Goal: Information Seeking & Learning: Check status

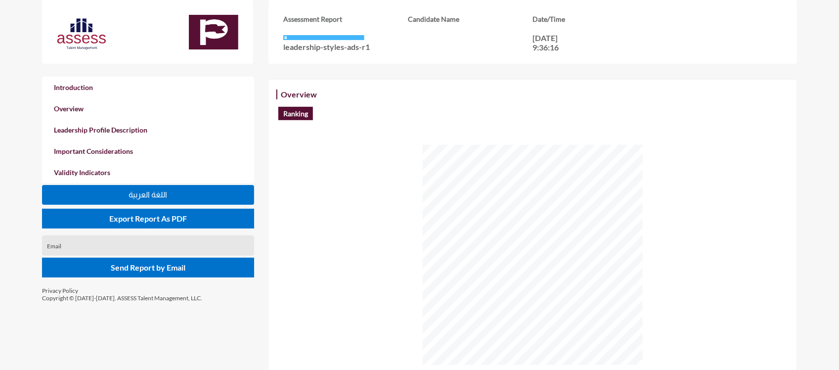
scroll to position [173, 0]
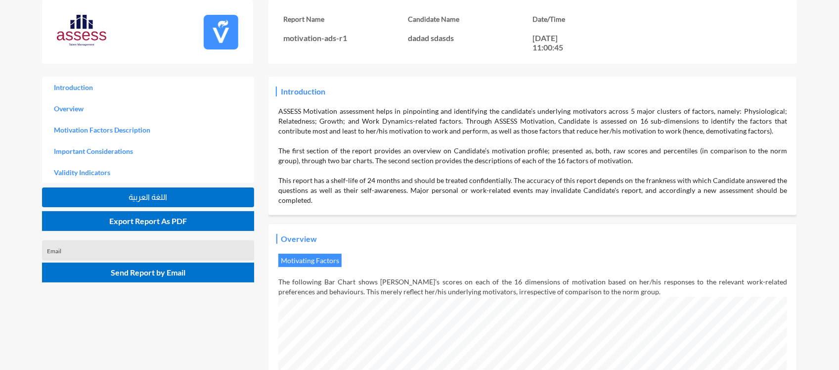
scroll to position [370, 839]
click at [515, 90] on div "Introduction ASSESS Motivation assessment helps in pinpointing and identifying …" at bounding box center [532, 146] width 509 height 119
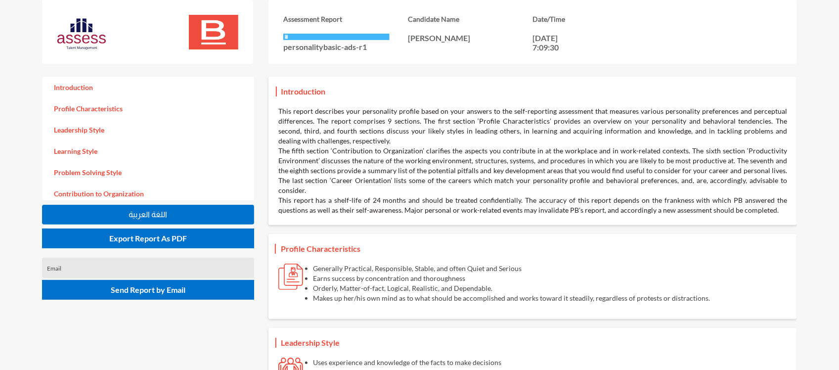
drag, startPoint x: 389, startPoint y: 89, endPoint x: 458, endPoint y: 94, distance: 68.9
click at [458, 94] on div "Introduction This report describes your personality profile based on your answe…" at bounding box center [532, 151] width 509 height 129
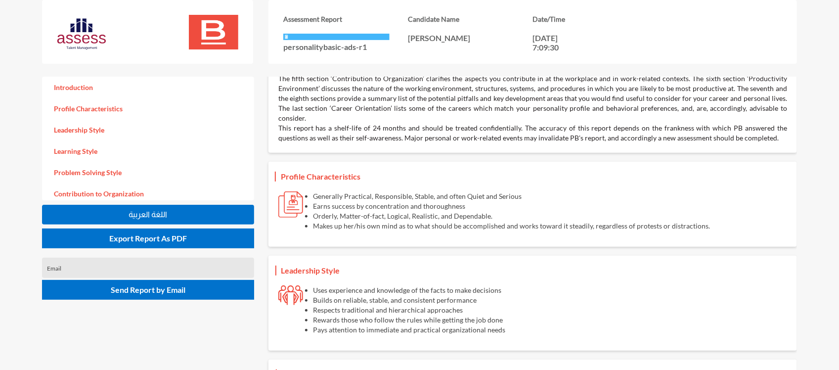
scroll to position [73, 0]
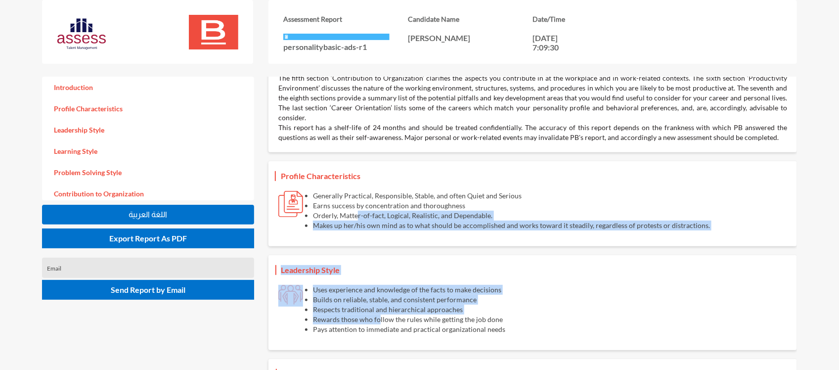
drag, startPoint x: 358, startPoint y: 204, endPoint x: 379, endPoint y: 315, distance: 112.6
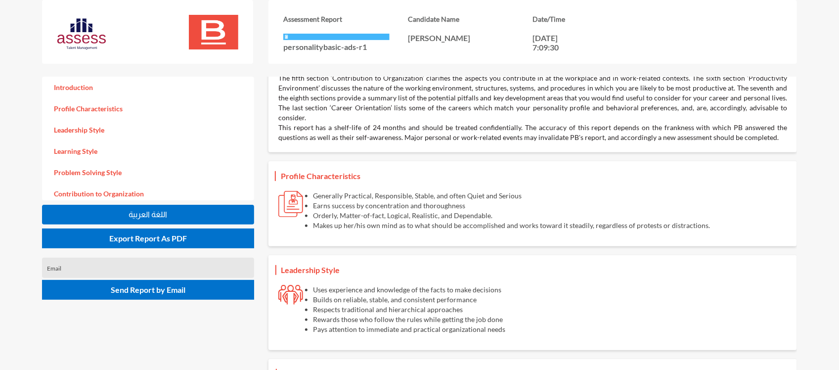
click at [353, 201] on li "Earns success by concentration and thoroughness" at bounding box center [511, 206] width 397 height 10
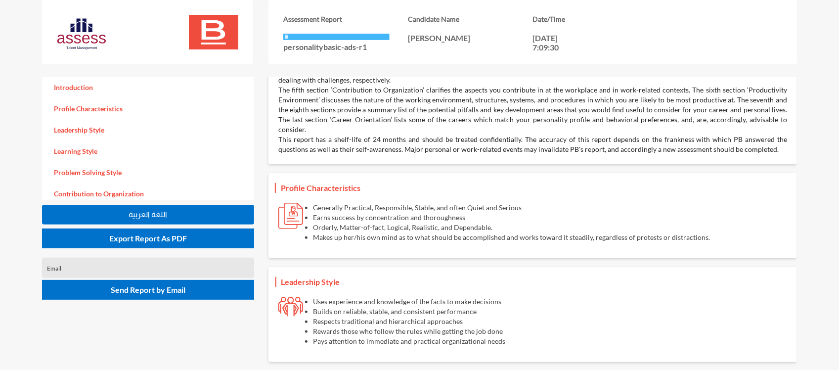
scroll to position [60, 0]
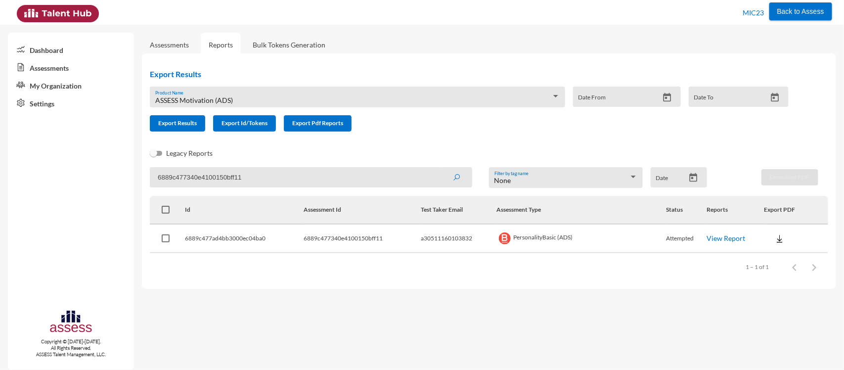
drag, startPoint x: 256, startPoint y: 172, endPoint x: 105, endPoint y: 164, distance: 150.5
click at [105, 164] on mat-sidenav-container "Dashboard Assessments My Organization Settings Copyright © 2015-2024. All Right…" at bounding box center [422, 197] width 844 height 345
type input "emotiona"
click at [440, 168] on button "submit" at bounding box center [456, 177] width 32 height 18
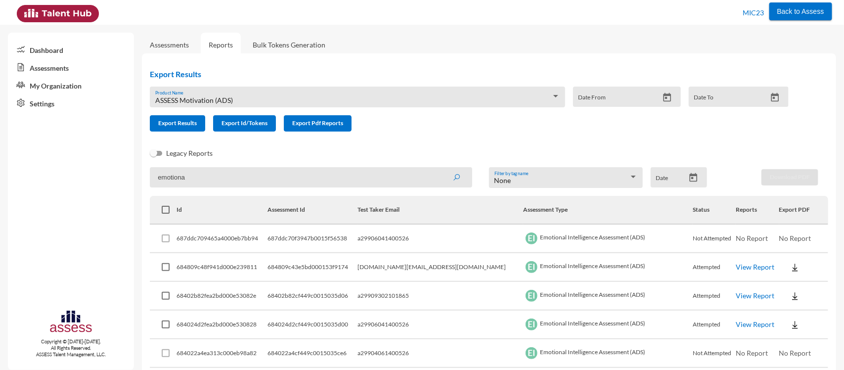
click at [736, 261] on td "View Report" at bounding box center [757, 267] width 43 height 29
click at [736, 265] on link "View Report" at bounding box center [755, 267] width 39 height 8
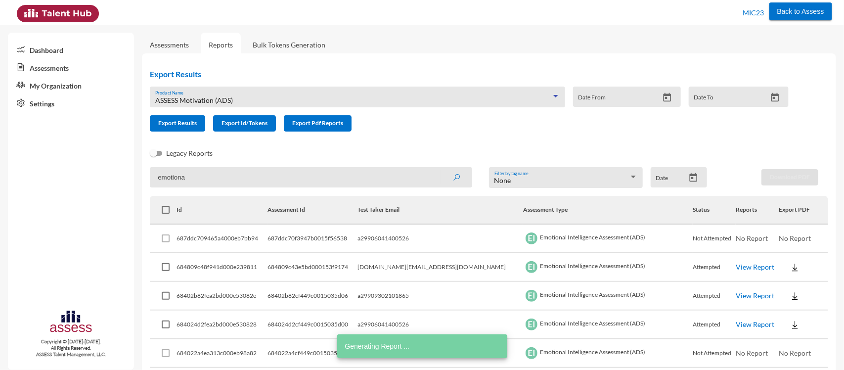
click at [270, 98] on div "ASSESS Motivation (ADS)" at bounding box center [353, 100] width 396 height 8
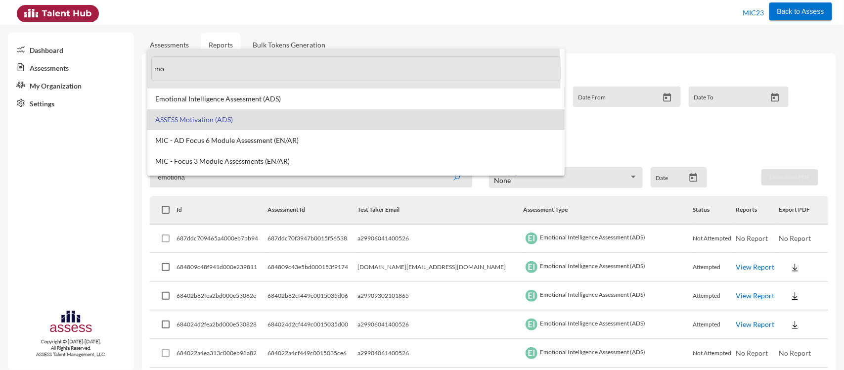
drag, startPoint x: 199, startPoint y: 75, endPoint x: 129, endPoint y: 73, distance: 70.2
click at [129, 73] on div "mo Emotional Intelligence Assessment (ADS) ASSESS Motivation (ADS) MIC - AD Foc…" at bounding box center [422, 185] width 844 height 370
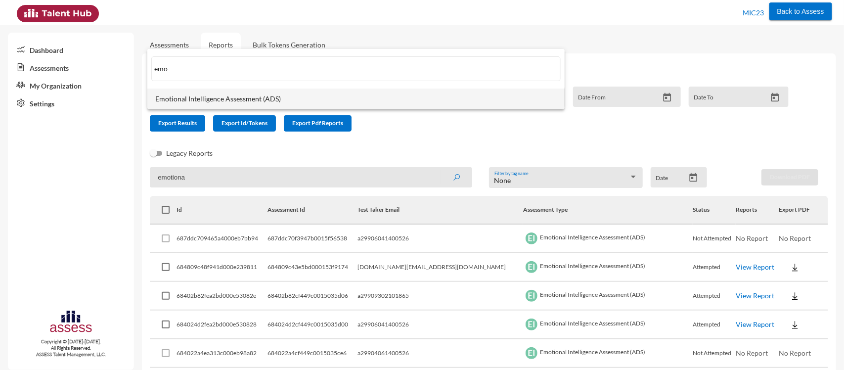
type input "emo"
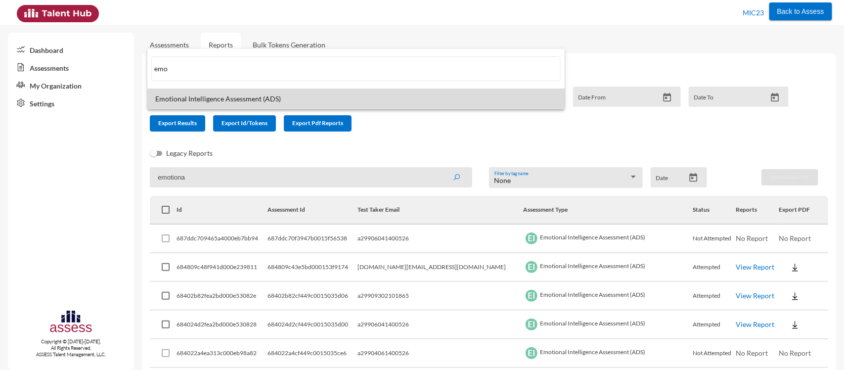
click at [210, 97] on span "Emotional Intelligence Assessment (ADS)" at bounding box center [356, 99] width 402 height 8
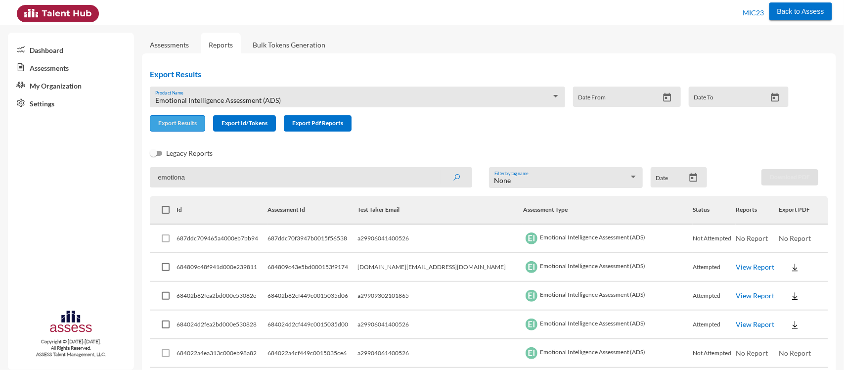
click at [171, 124] on span "Export Results" at bounding box center [177, 122] width 39 height 7
drag, startPoint x: 252, startPoint y: 178, endPoint x: 87, endPoint y: 165, distance: 166.2
click at [87, 165] on mat-sidenav-container "Dashboard Assessments My Organization Settings Copyright © 2015-2024. All Right…" at bounding box center [422, 197] width 844 height 345
paste input "683eca14fa091a00158cc5e"
click at [440, 168] on button "submit" at bounding box center [456, 177] width 32 height 18
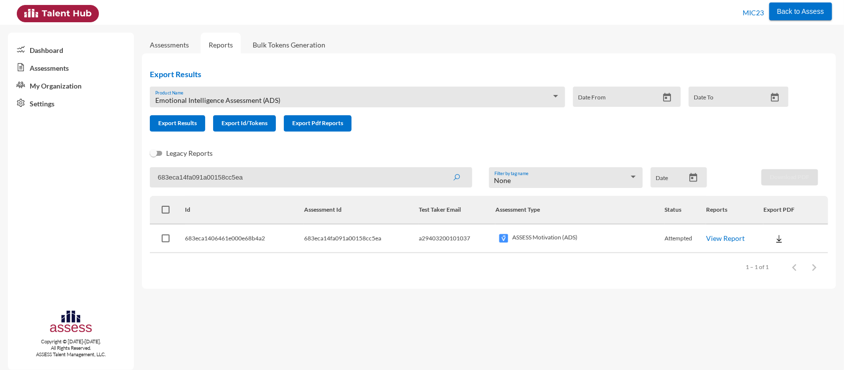
click at [727, 235] on link "View Report" at bounding box center [725, 238] width 39 height 8
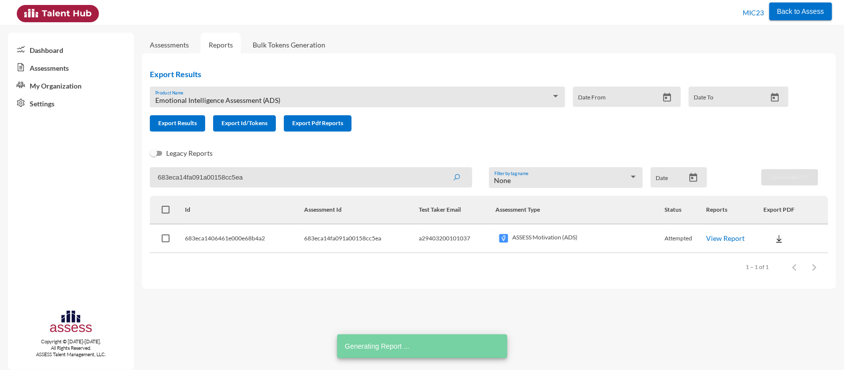
drag, startPoint x: 258, startPoint y: 181, endPoint x: 0, endPoint y: 196, distance: 258.5
click at [0, 196] on mat-sidenav-container "Dashboard Assessments My Organization Settings Copyright © 2015-2024. All Right…" at bounding box center [422, 197] width 844 height 345
paste input "4024a2cf449c0015035cfe"
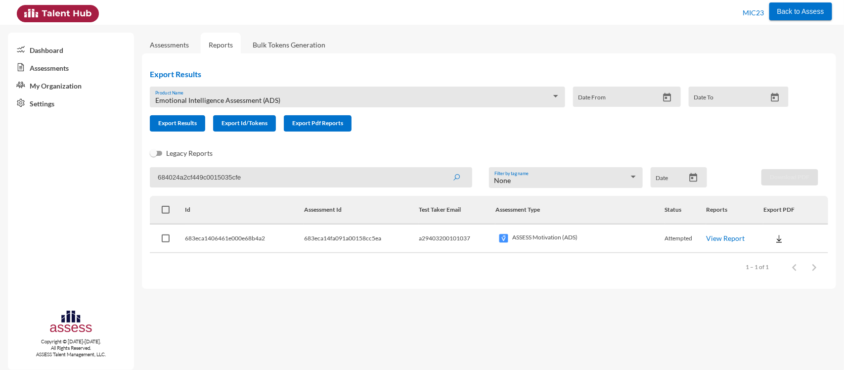
type input "684024a2cf449c0015035cfe"
click at [440, 168] on button "submit" at bounding box center [456, 177] width 32 height 18
click at [735, 235] on link "View Report" at bounding box center [725, 238] width 39 height 8
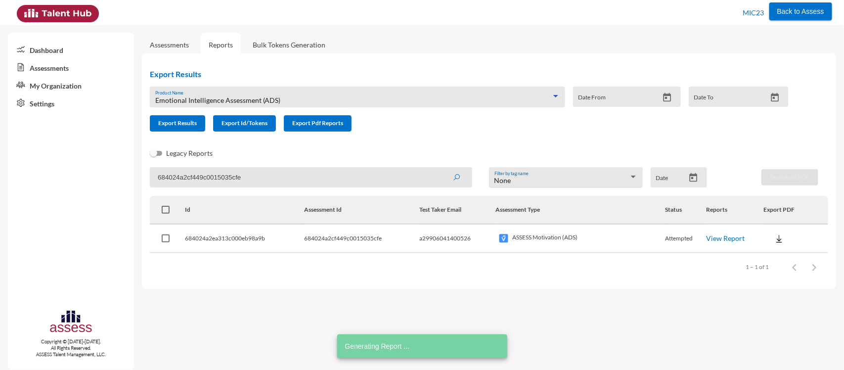
click at [288, 97] on div "Emotional Intelligence Assessment (ADS)" at bounding box center [353, 100] width 396 height 8
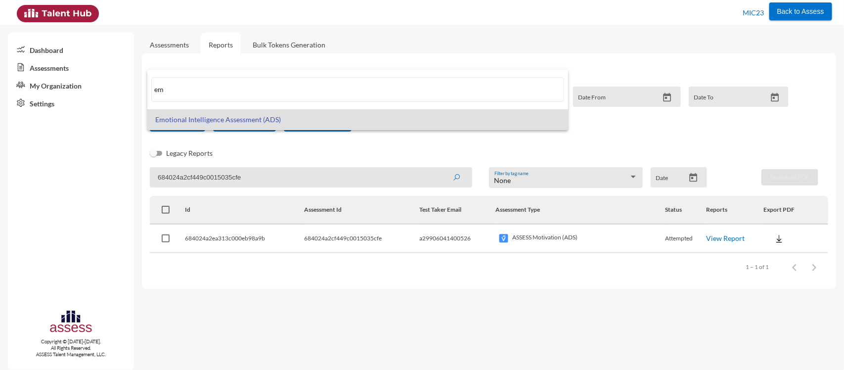
type input "e"
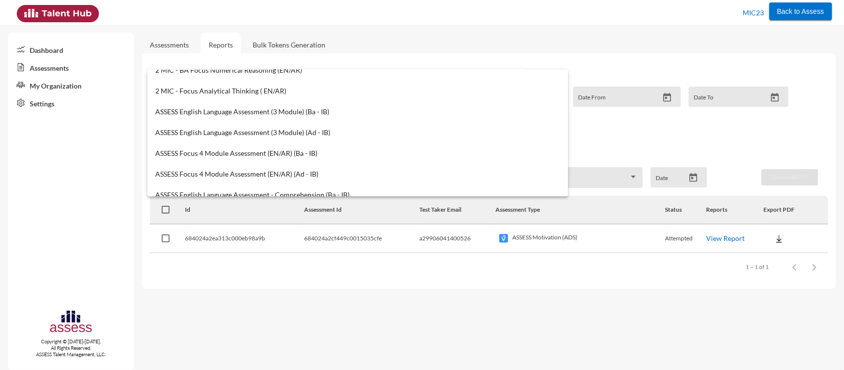
scroll to position [549, 0]
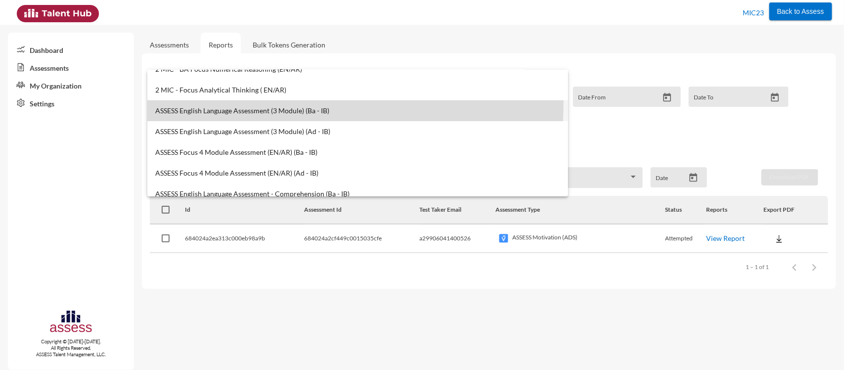
click at [212, 102] on mat-option "ASSESS English Language Assessment (3 Module) (Ba - IB)" at bounding box center [357, 110] width 421 height 21
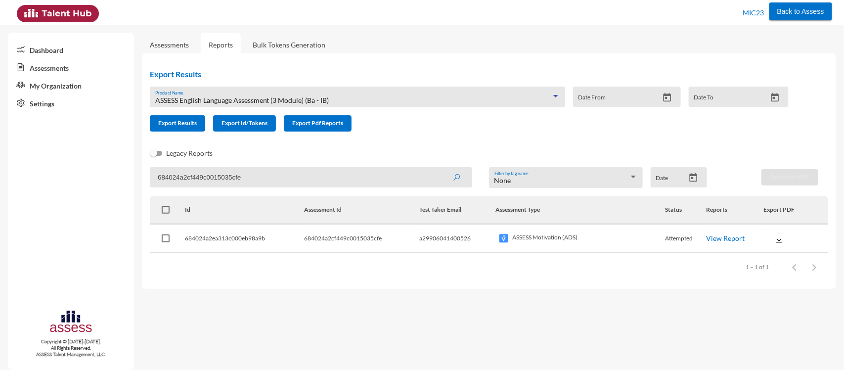
click at [300, 101] on span "ASSESS English Language Assessment (3 Module) (Ba - IB)" at bounding box center [242, 100] width 174 height 8
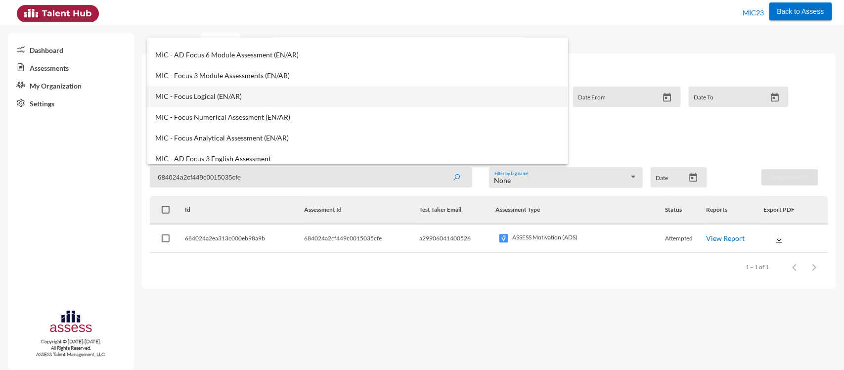
scroll to position [179, 0]
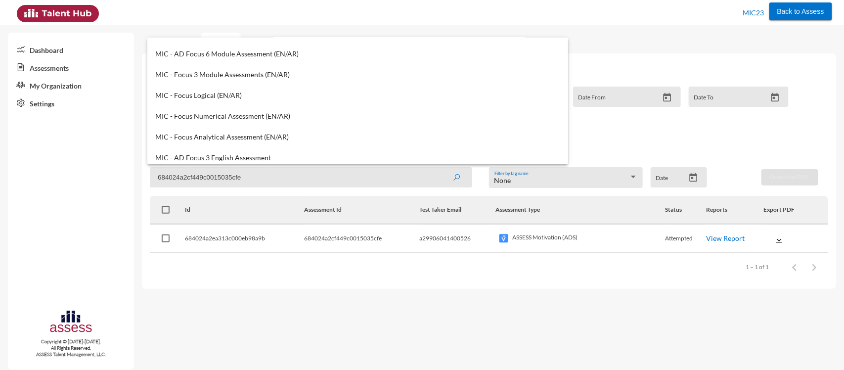
click at [641, 158] on div at bounding box center [422, 185] width 844 height 370
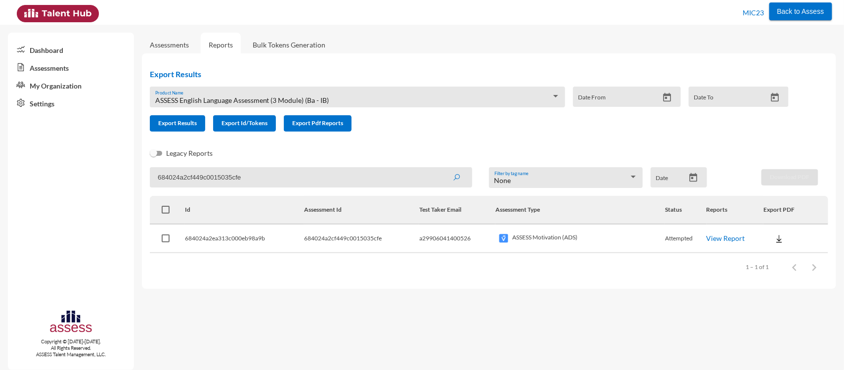
drag, startPoint x: 267, startPoint y: 175, endPoint x: 8, endPoint y: 207, distance: 260.9
click at [8, 207] on mat-sidenav-container "Dashboard Assessments My Organization Settings Copyright © 2015-2024. All Right…" at bounding box center [422, 197] width 844 height 345
click at [440, 168] on button "submit" at bounding box center [456, 177] width 32 height 18
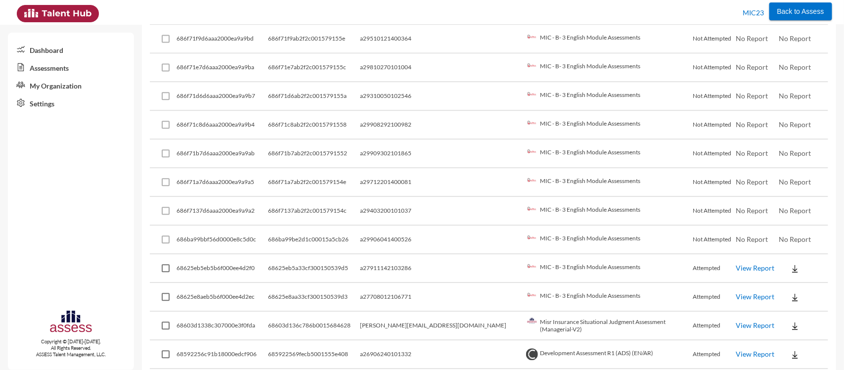
scroll to position [2727, 0]
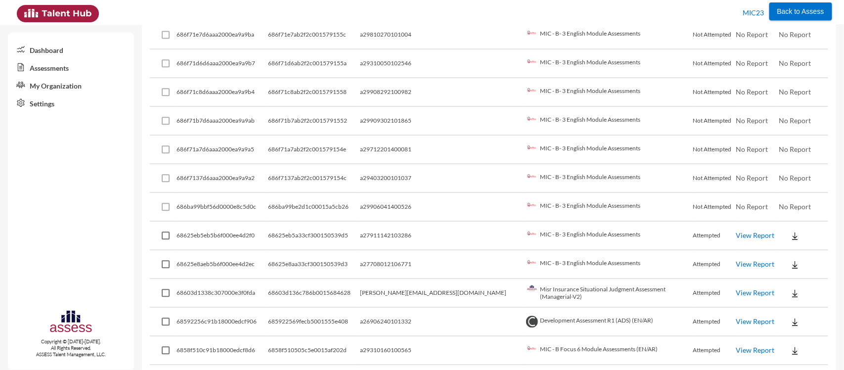
drag, startPoint x: 749, startPoint y: 343, endPoint x: 779, endPoint y: 339, distance: 29.9
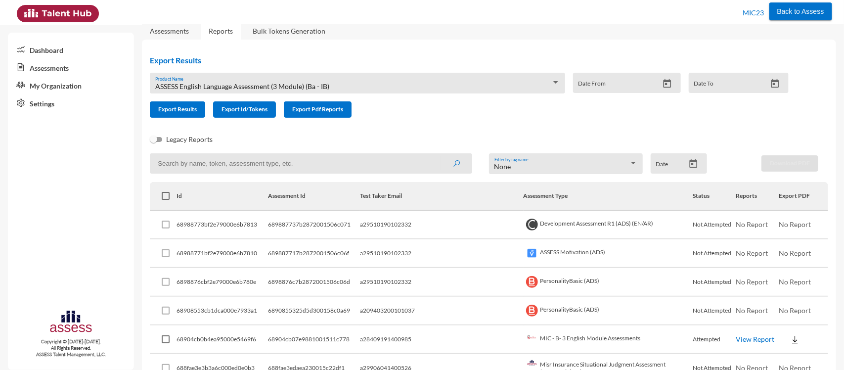
scroll to position [10, 0]
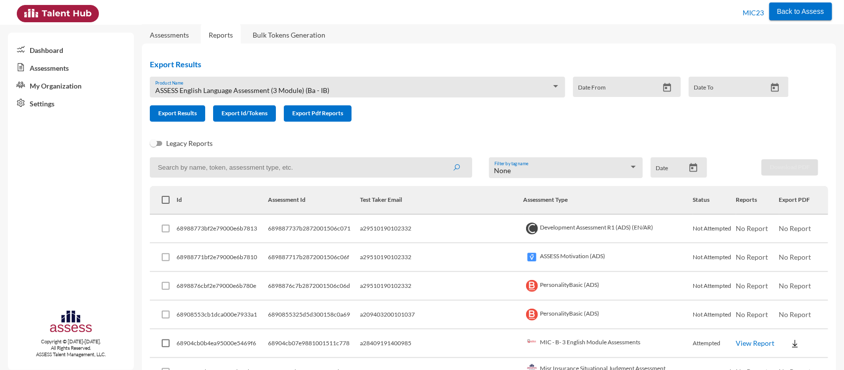
click at [223, 172] on input at bounding box center [311, 167] width 322 height 20
paste input "684024a0cf449c0015035cfc"
type input "684024a0cf449c0015035cfc"
click at [440, 158] on button "submit" at bounding box center [456, 167] width 32 height 18
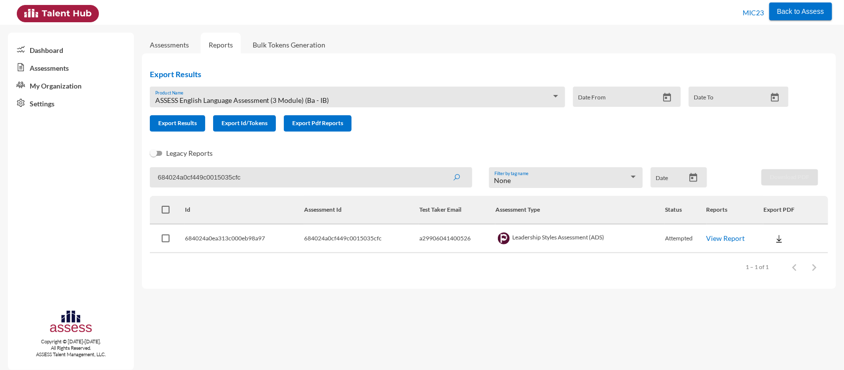
click at [729, 237] on link "View Report" at bounding box center [725, 238] width 39 height 8
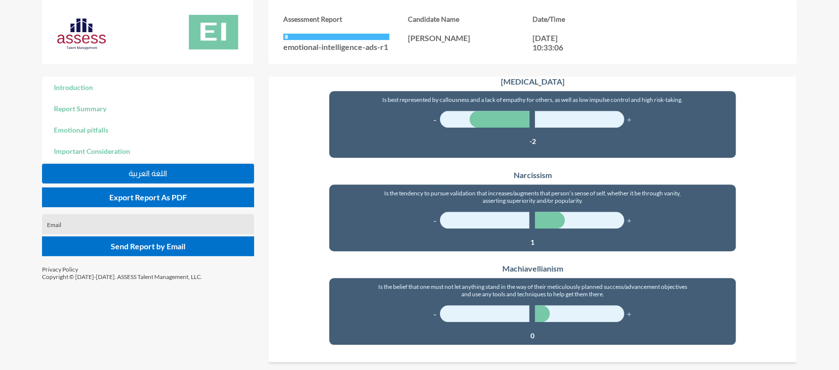
scroll to position [1153, 0]
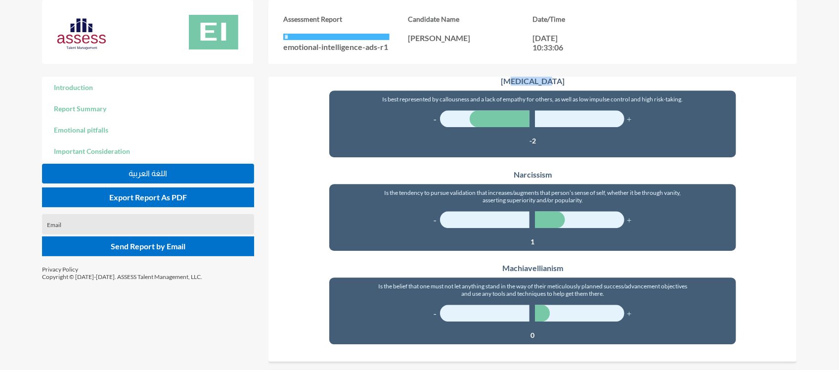
drag, startPoint x: 518, startPoint y: 88, endPoint x: 569, endPoint y: 86, distance: 52.0
click at [569, 86] on h3 "[MEDICAL_DATA]" at bounding box center [532, 80] width 407 height 9
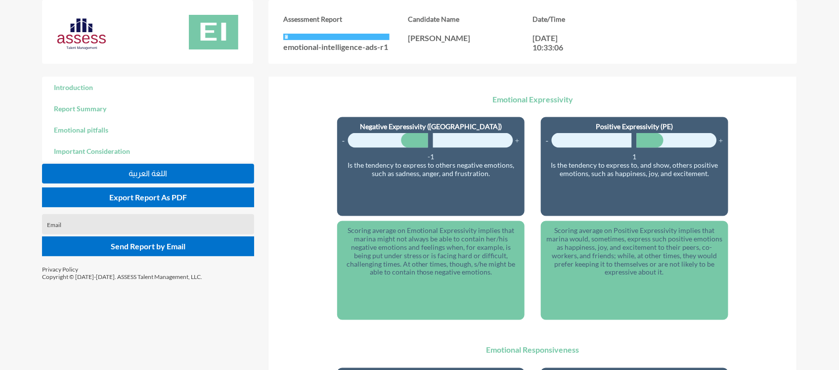
scroll to position [569, 0]
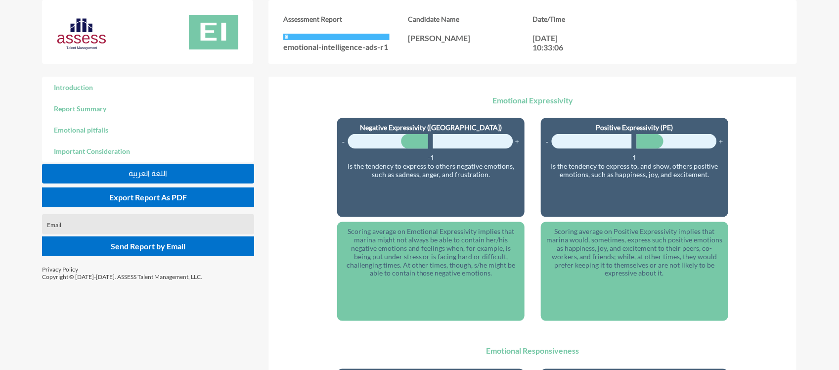
click at [455, 131] on h6 "Negative Expressivity ([GEOGRAPHIC_DATA])" at bounding box center [430, 127] width 177 height 8
click at [612, 129] on h6 "Positive Expressivity (PE)" at bounding box center [634, 127] width 177 height 8
drag, startPoint x: 634, startPoint y: 131, endPoint x: 683, endPoint y: 129, distance: 49.0
click at [683, 129] on h6 "Positive Expressivity (PE)" at bounding box center [634, 127] width 177 height 8
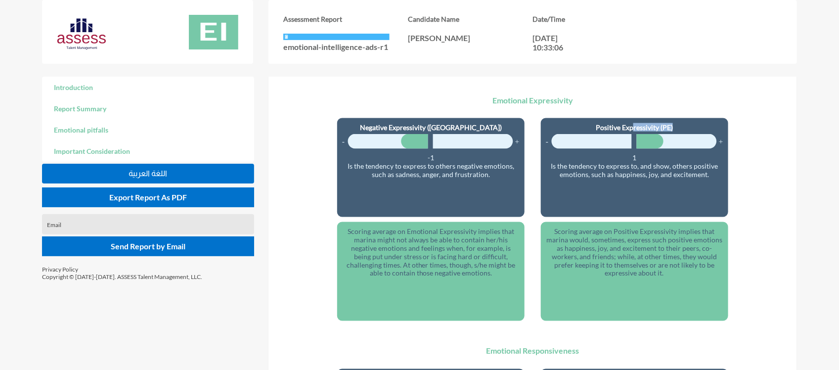
click at [683, 129] on h6 "Positive Expressivity (PE)" at bounding box center [634, 127] width 177 height 8
drag, startPoint x: 596, startPoint y: 127, endPoint x: 682, endPoint y: 122, distance: 86.2
click at [682, 122] on div "Positive Expressivity (PE) 1 Is the tendency to express to, and show, others po…" at bounding box center [634, 167] width 187 height 99
click at [412, 124] on div "Negative Expressivity (NE) -1 Is the tendency to express to others negative emo…" at bounding box center [430, 167] width 187 height 99
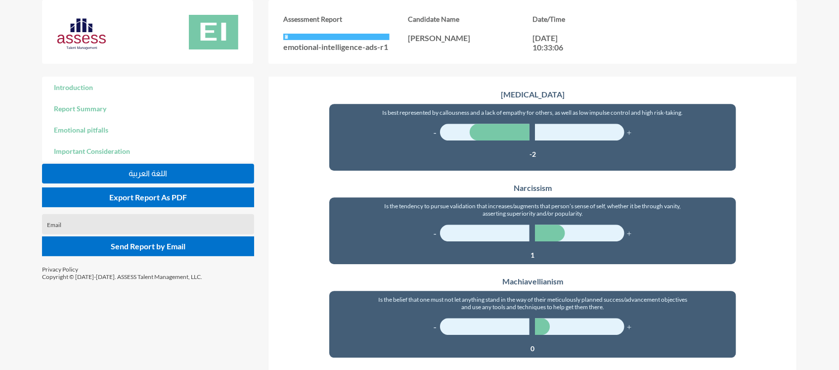
scroll to position [1140, 0]
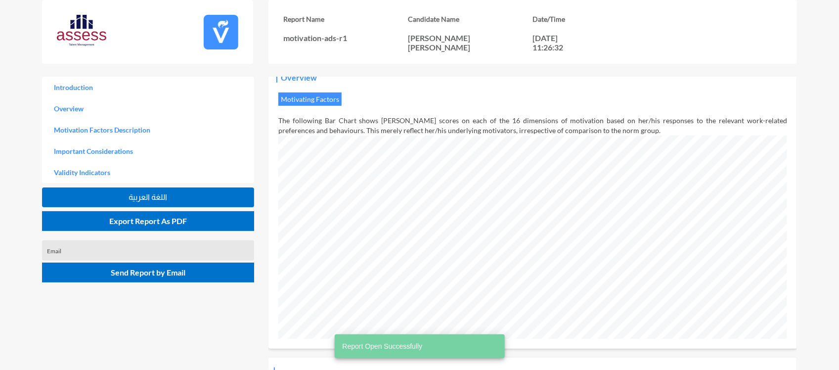
scroll to position [165, 0]
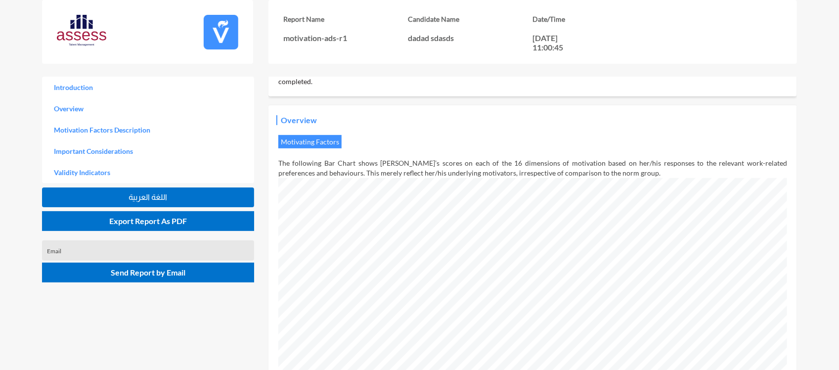
scroll to position [119, 0]
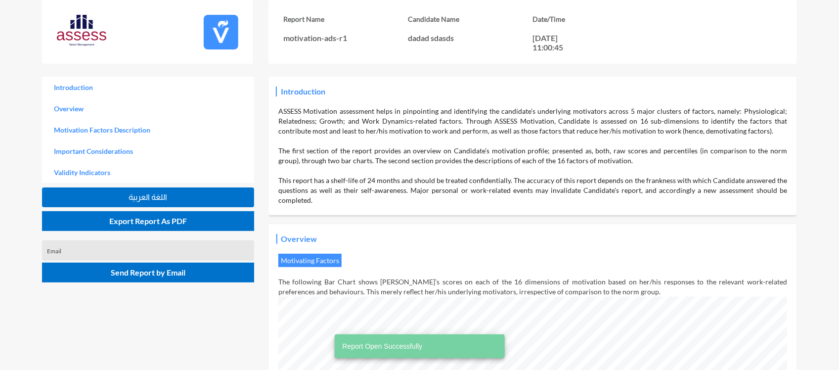
scroll to position [370, 839]
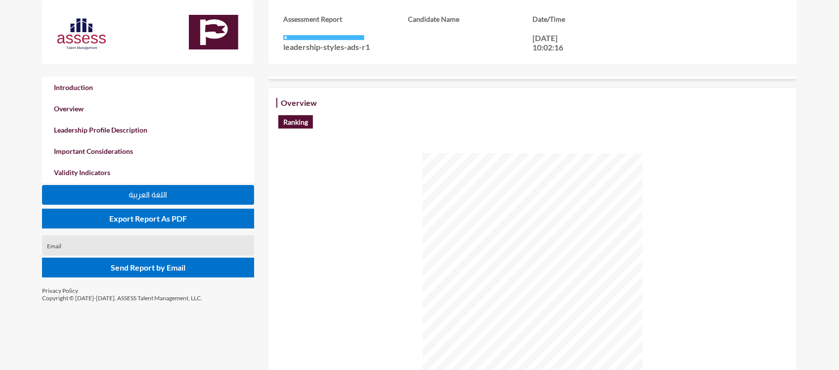
scroll to position [164, 0]
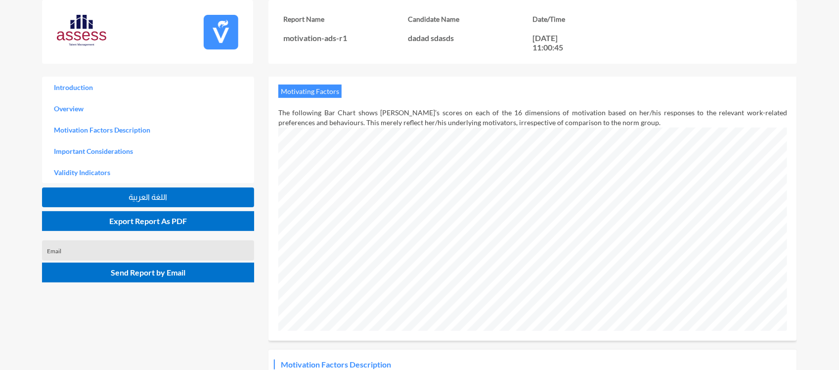
scroll to position [168, 0]
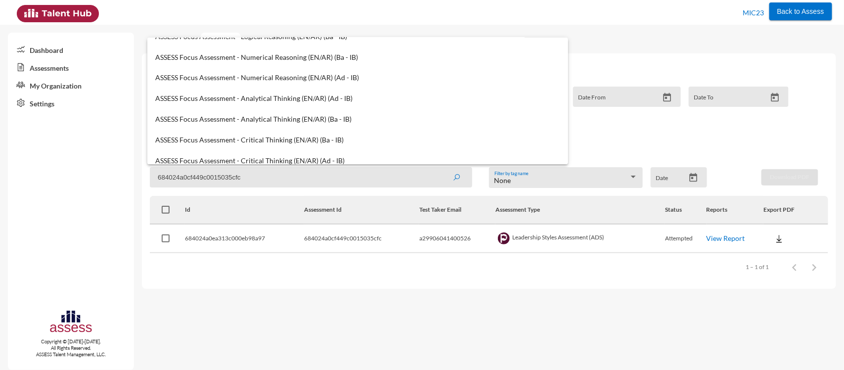
scroll to position [819, 0]
click at [279, 15] on div at bounding box center [422, 185] width 844 height 370
